Goal: Obtain resource: Download file/media

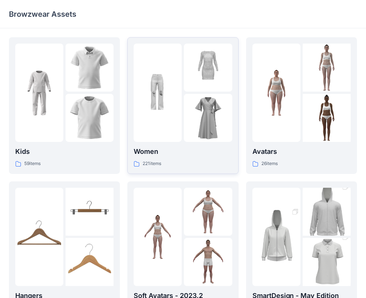
click at [165, 154] on p "Women" at bounding box center [183, 151] width 98 height 10
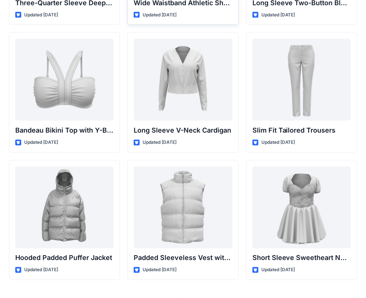
scroll to position [782, 0]
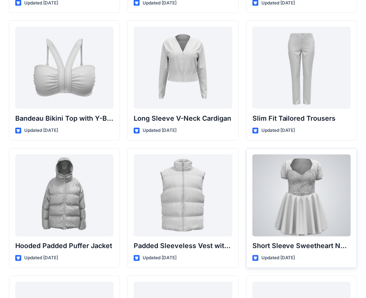
click at [302, 199] on div at bounding box center [301, 195] width 98 height 82
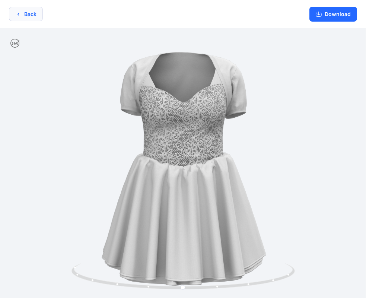
click at [24, 17] on button "Back" at bounding box center [26, 14] width 34 height 15
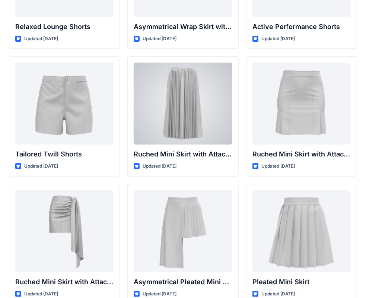
scroll to position [1917, 0]
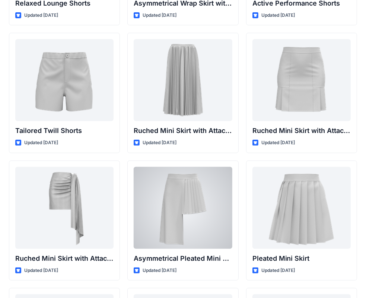
click at [211, 210] on div at bounding box center [183, 208] width 98 height 82
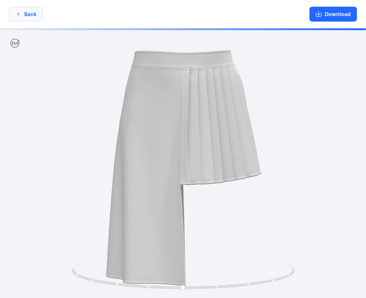
click at [19, 19] on button "Back" at bounding box center [26, 14] width 34 height 15
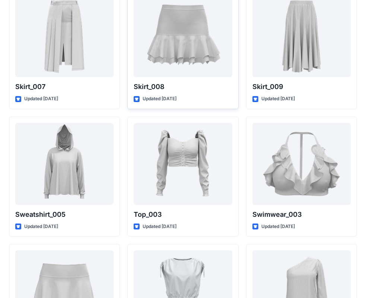
scroll to position [3619, 0]
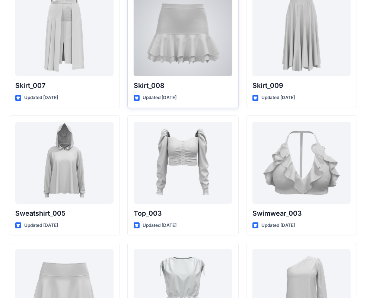
click at [180, 32] on div at bounding box center [183, 35] width 98 height 82
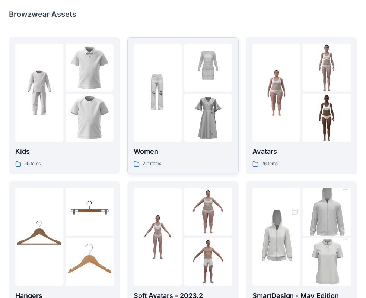
click at [154, 153] on p "Women" at bounding box center [183, 151] width 98 height 10
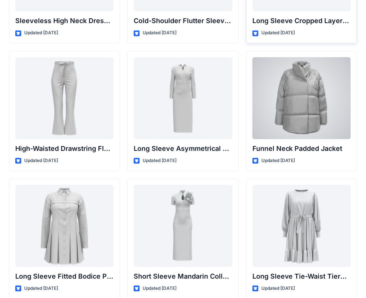
scroll to position [2824, 0]
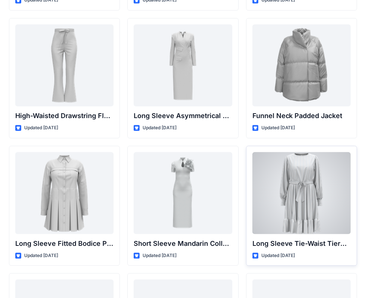
click at [327, 187] on div at bounding box center [301, 193] width 98 height 82
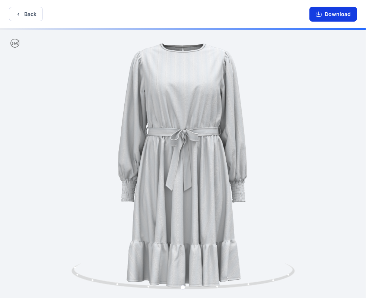
click at [337, 15] on button "Download" at bounding box center [333, 14] width 48 height 15
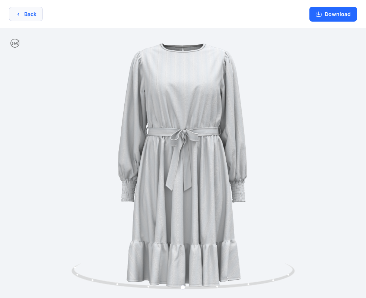
click at [30, 14] on button "Back" at bounding box center [26, 14] width 34 height 15
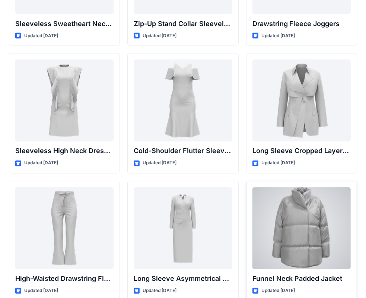
scroll to position [2649, 0]
